Goal: Task Accomplishment & Management: Use online tool/utility

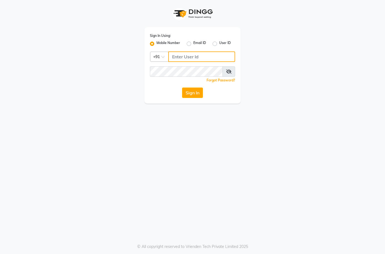
click at [180, 59] on input "Username" at bounding box center [201, 56] width 67 height 10
paste input "9667798641"
type input "9667798641"
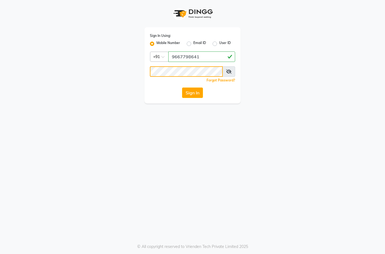
click at [182, 87] on button "Sign In" at bounding box center [192, 92] width 21 height 10
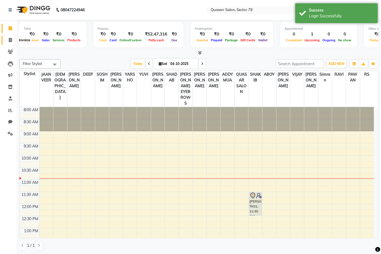
click at [14, 42] on span at bounding box center [10, 40] width 10 height 6
select select "7231"
select select "service"
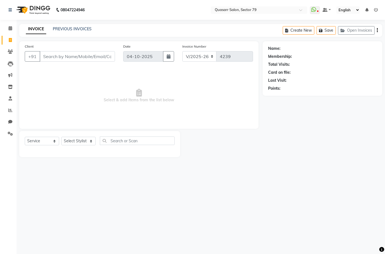
click at [175, 10] on nav "08047224946 Select Location × Quasarr Salon, Sector 79 WhatsApp Status ✕ Status…" at bounding box center [192, 10] width 385 height 20
click at [14, 27] on span at bounding box center [10, 28] width 10 height 6
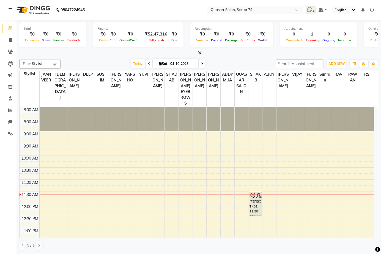
click at [154, 5] on nav "08047224946 Select Location × Quasarr Salon, Sector 79 WhatsApp Status ✕ Status…" at bounding box center [190, 10] width 381 height 20
click at [9, 42] on icon at bounding box center [10, 40] width 3 height 4
select select "service"
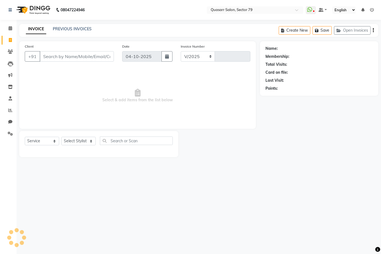
select select "7231"
type input "4239"
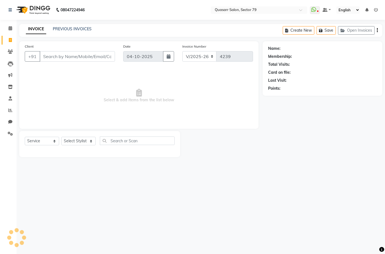
click at [128, 15] on nav "08047224946 Select Location × Quasarr Salon, Sector 79 WhatsApp Status ✕ Status…" at bounding box center [192, 10] width 385 height 20
click at [79, 31] on link "PREVIOUS INVOICES" at bounding box center [72, 28] width 39 height 5
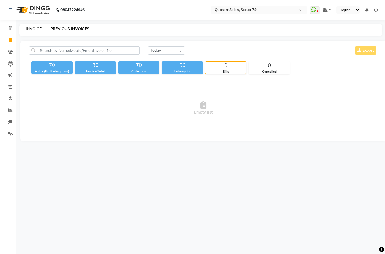
click at [37, 27] on link "INVOICE" at bounding box center [34, 28] width 16 height 5
select select "7231"
select select "service"
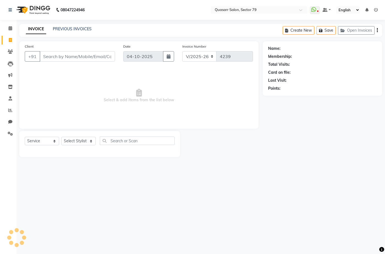
click at [173, 22] on div "08047224946 Select Location × Quasarr Salon, Sector 79 WhatsApp Status ✕ Status…" at bounding box center [192, 127] width 385 height 254
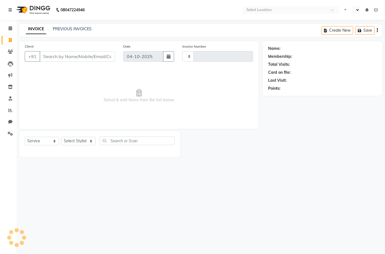
select select "service"
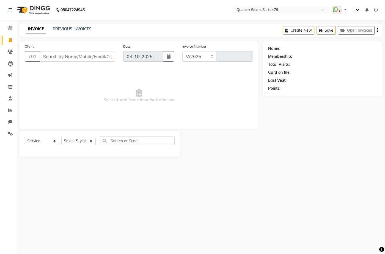
select select "7231"
type input "4239"
select select "en"
